Goal: Find specific page/section: Find specific page/section

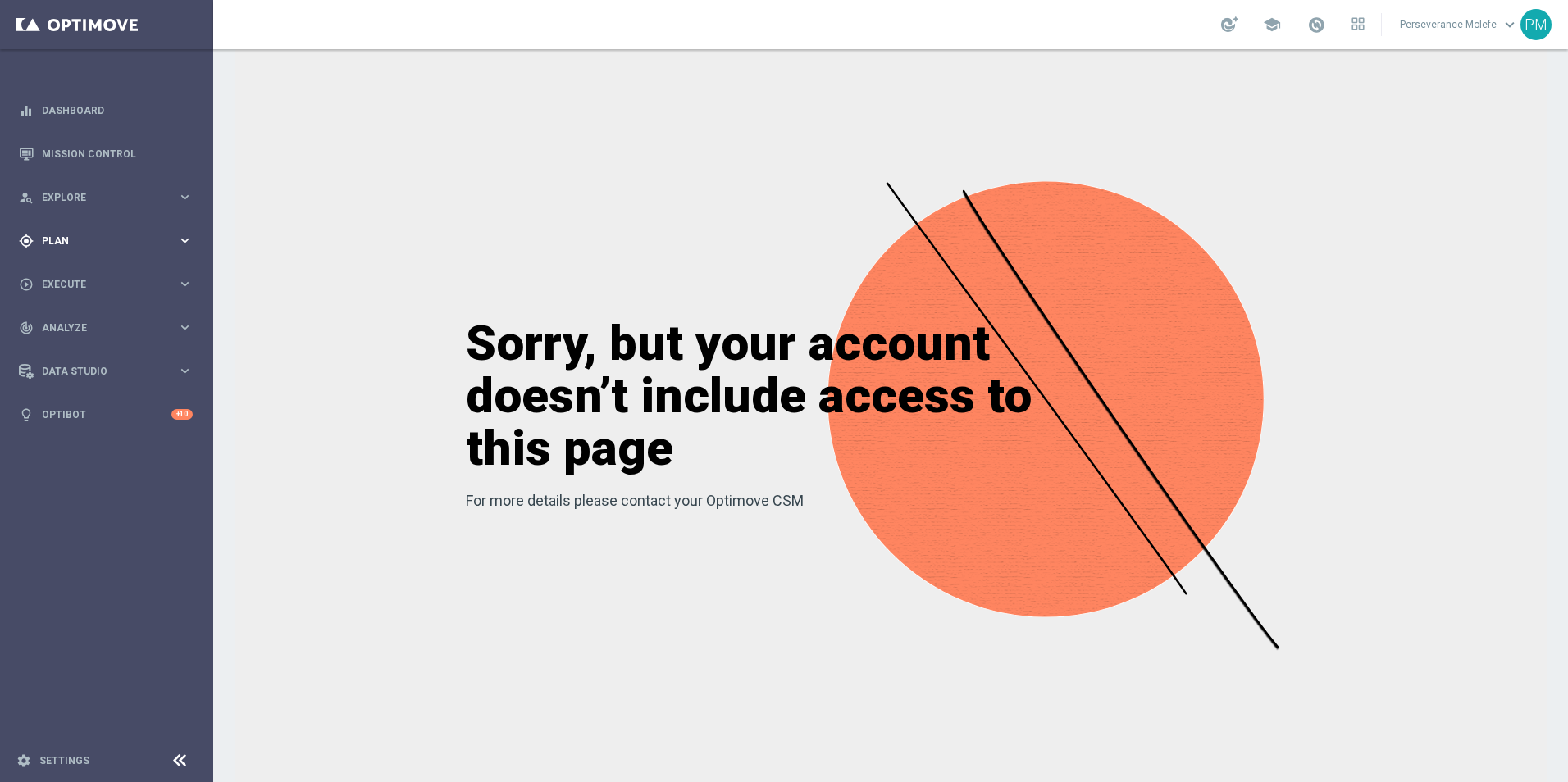
click at [97, 241] on span "Plan" at bounding box center [109, 241] width 135 height 9
click at [85, 326] on span "Templates" at bounding box center [102, 323] width 117 height 9
click at [78, 357] on div "Optimail" at bounding box center [131, 348] width 160 height 25
click at [78, 355] on div "Optimail" at bounding box center [131, 348] width 160 height 25
click at [78, 349] on link "Optimail" at bounding box center [110, 347] width 120 height 13
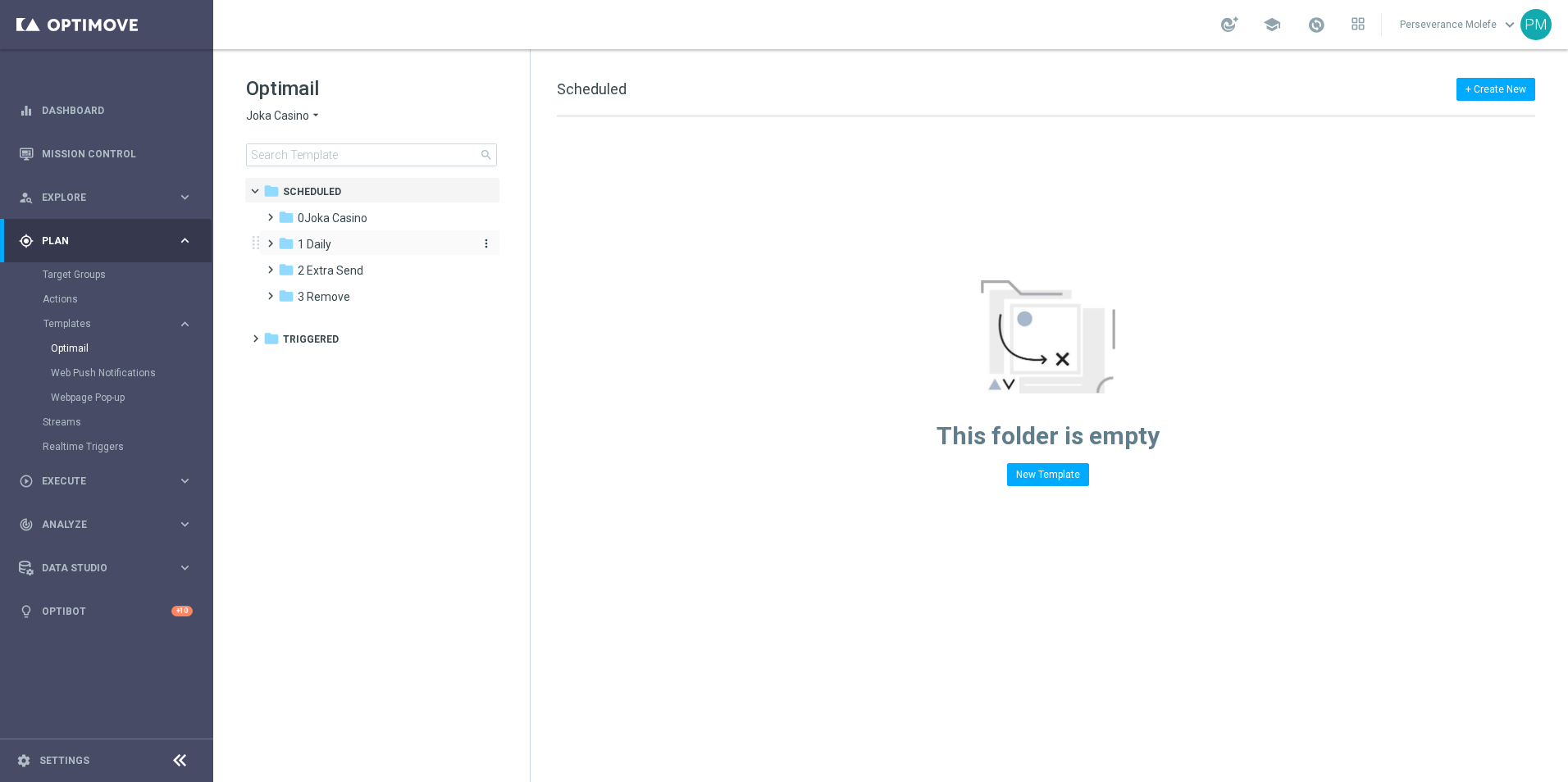
click at [349, 253] on div "folder 1 Daily" at bounding box center [372, 245] width 189 height 19
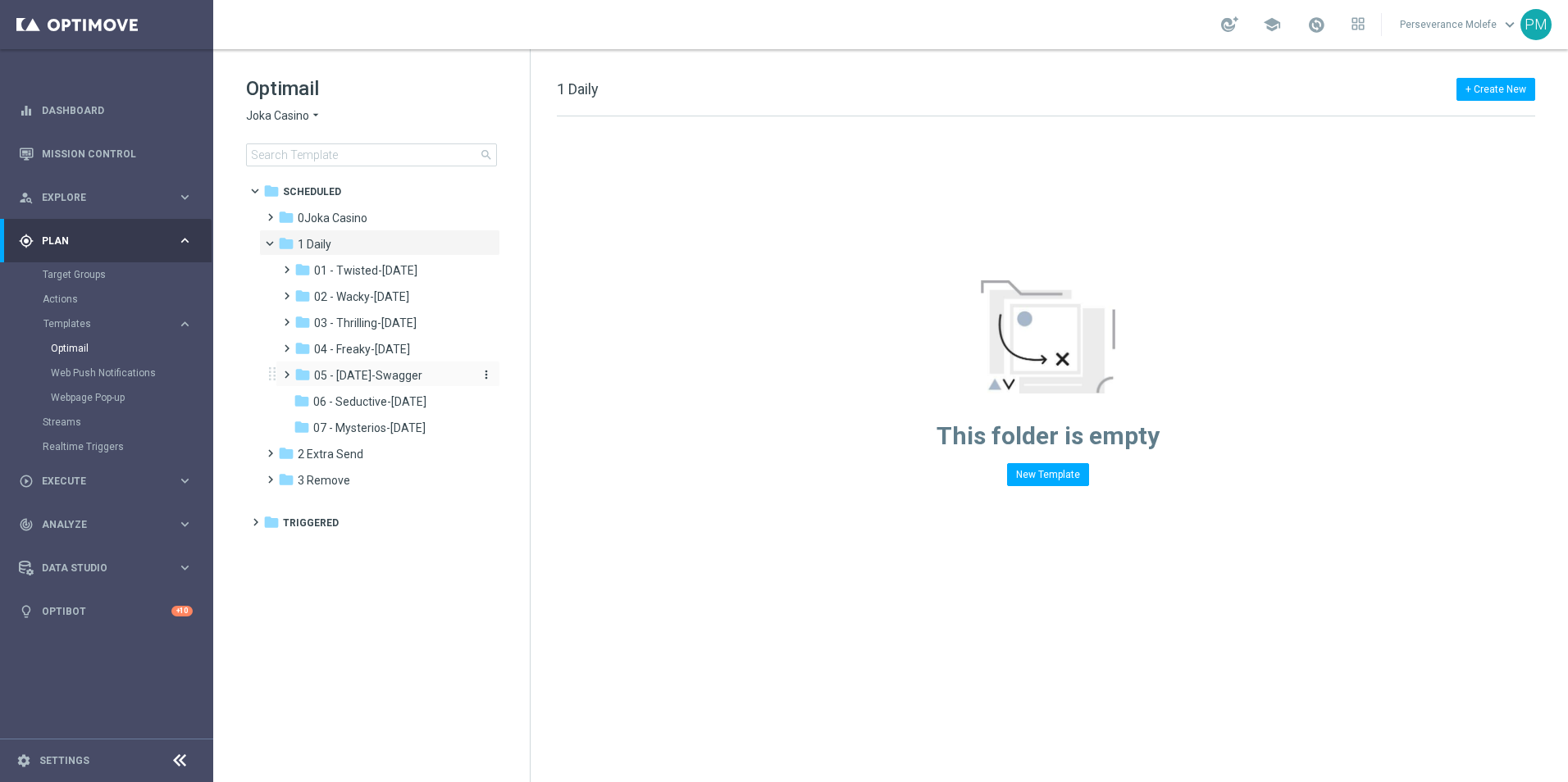
click at [382, 378] on span "05 - [DATE]-Swagger" at bounding box center [367, 375] width 108 height 15
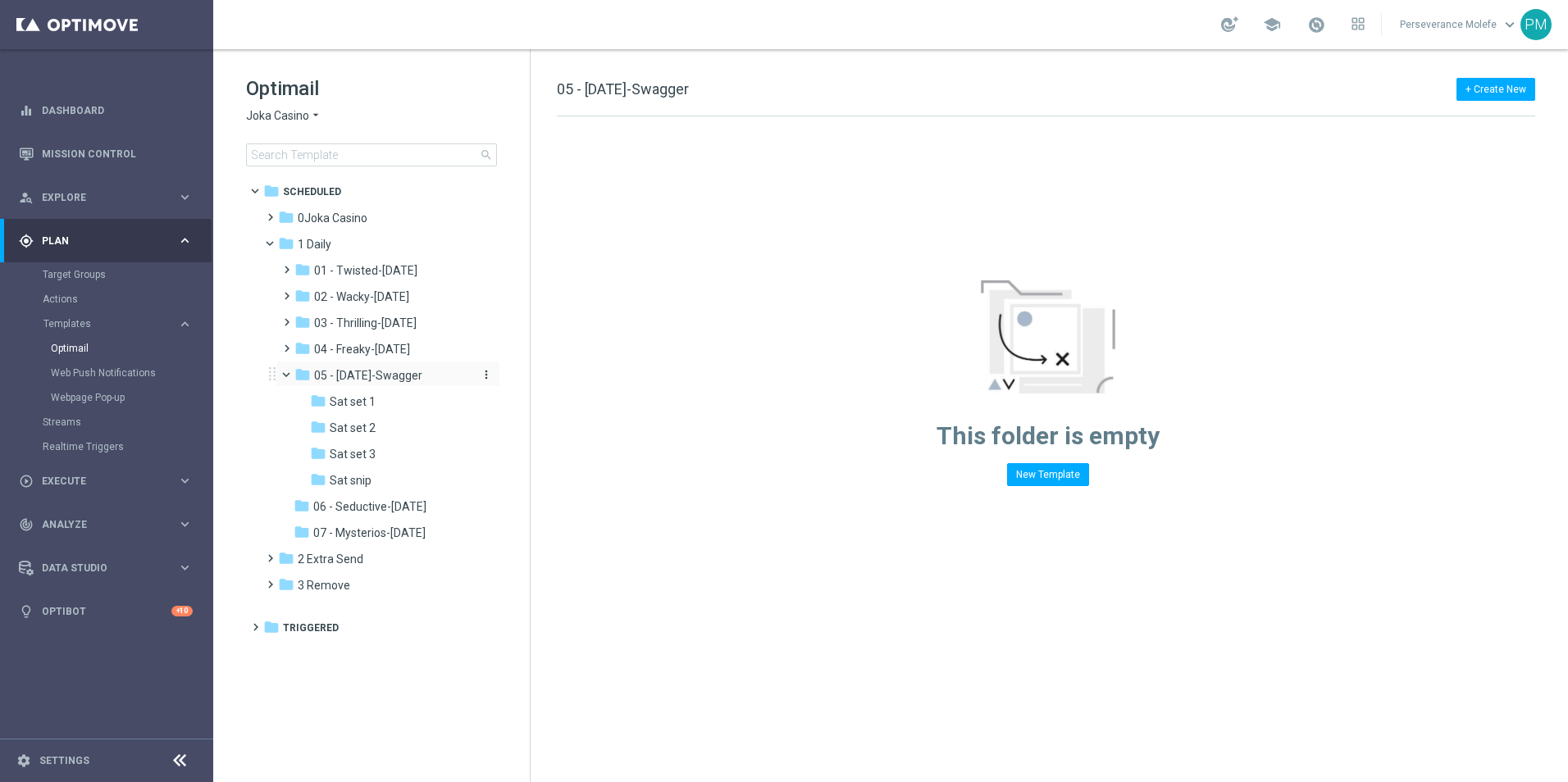
click at [384, 382] on span "05 - [DATE]-Swagger" at bounding box center [367, 375] width 108 height 15
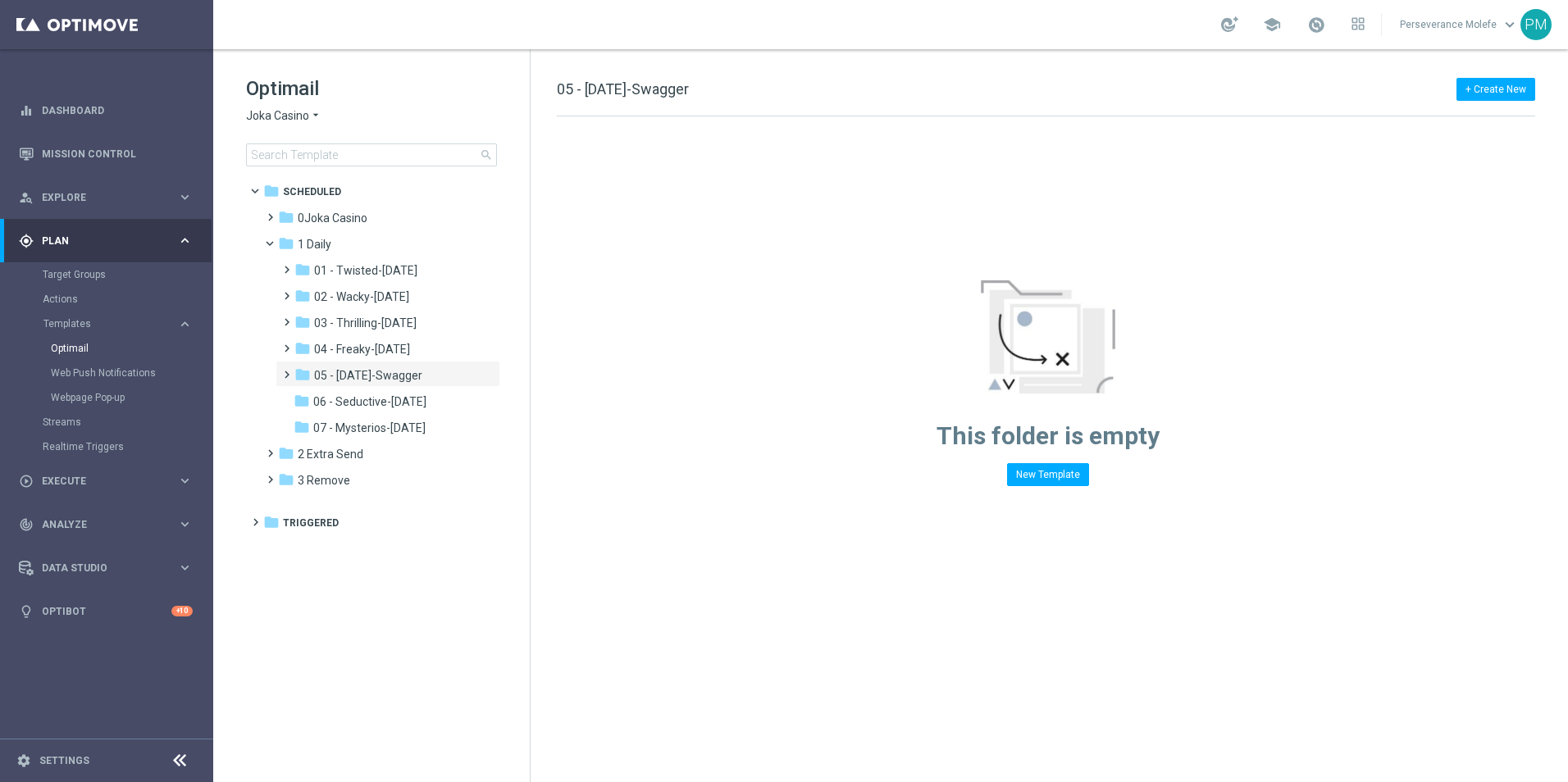
click at [310, 116] on icon "arrow_drop_down" at bounding box center [315, 116] width 13 height 16
click at [316, 273] on div "Casino Joka" at bounding box center [308, 272] width 123 height 20
